Goal: Manage account settings

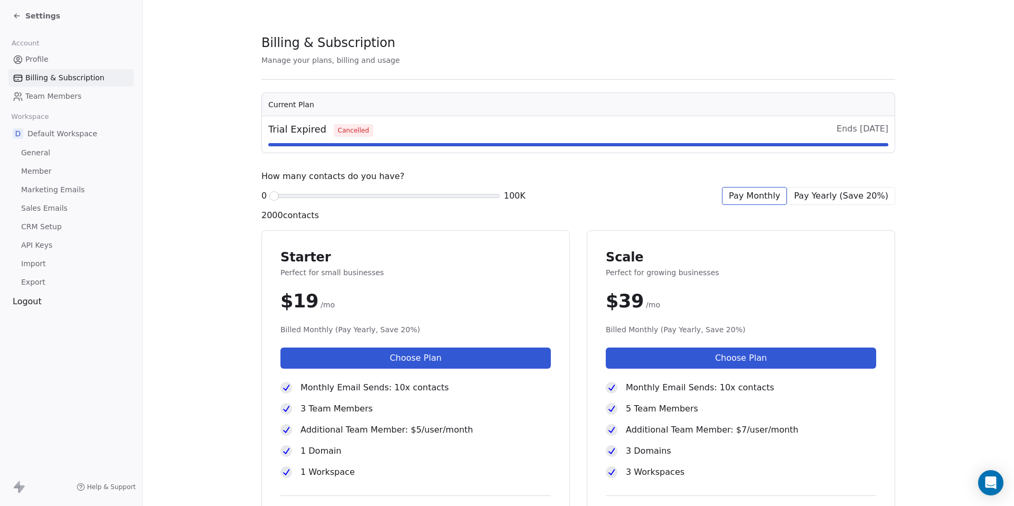
click at [38, 56] on div "How likely are you to recommend Swipe One to others? 0 1 2 3 4 5 6 7 8 9 10 Not…" at bounding box center [507, 253] width 1014 height 506
click at [40, 16] on span "Settings" at bounding box center [42, 16] width 35 height 11
click at [41, 60] on span "Profile" at bounding box center [36, 59] width 23 height 11
click at [37, 305] on div "Logout" at bounding box center [70, 301] width 125 height 13
